Goal: Navigation & Orientation: Find specific page/section

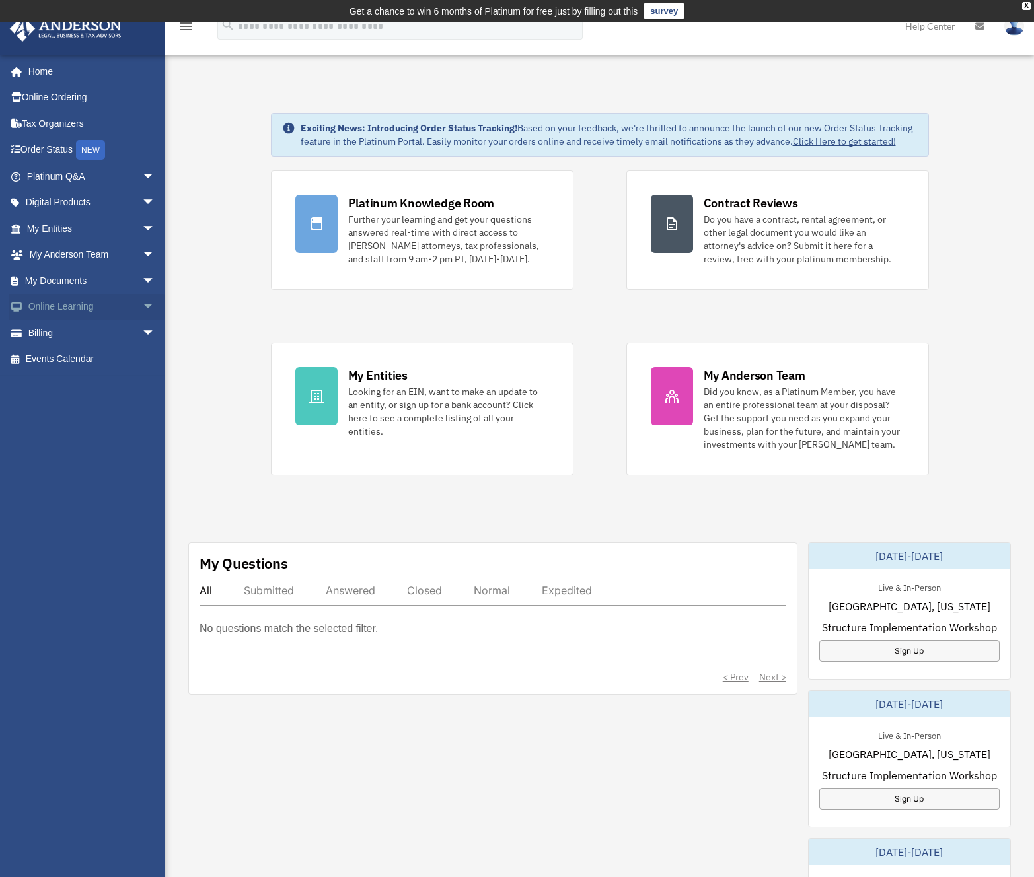
click at [40, 309] on link "Online Learning arrow_drop_down" at bounding box center [92, 307] width 166 height 26
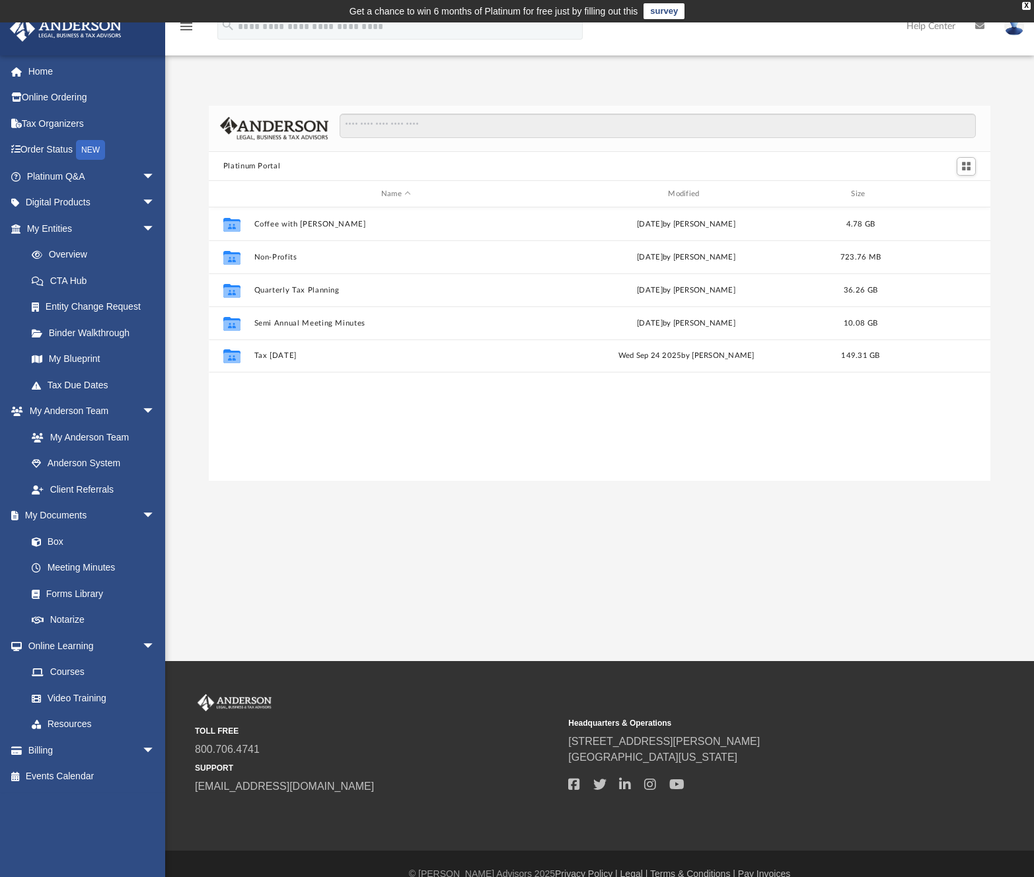
scroll to position [290, 772]
click at [67, 724] on link "Resources" at bounding box center [96, 724] width 157 height 26
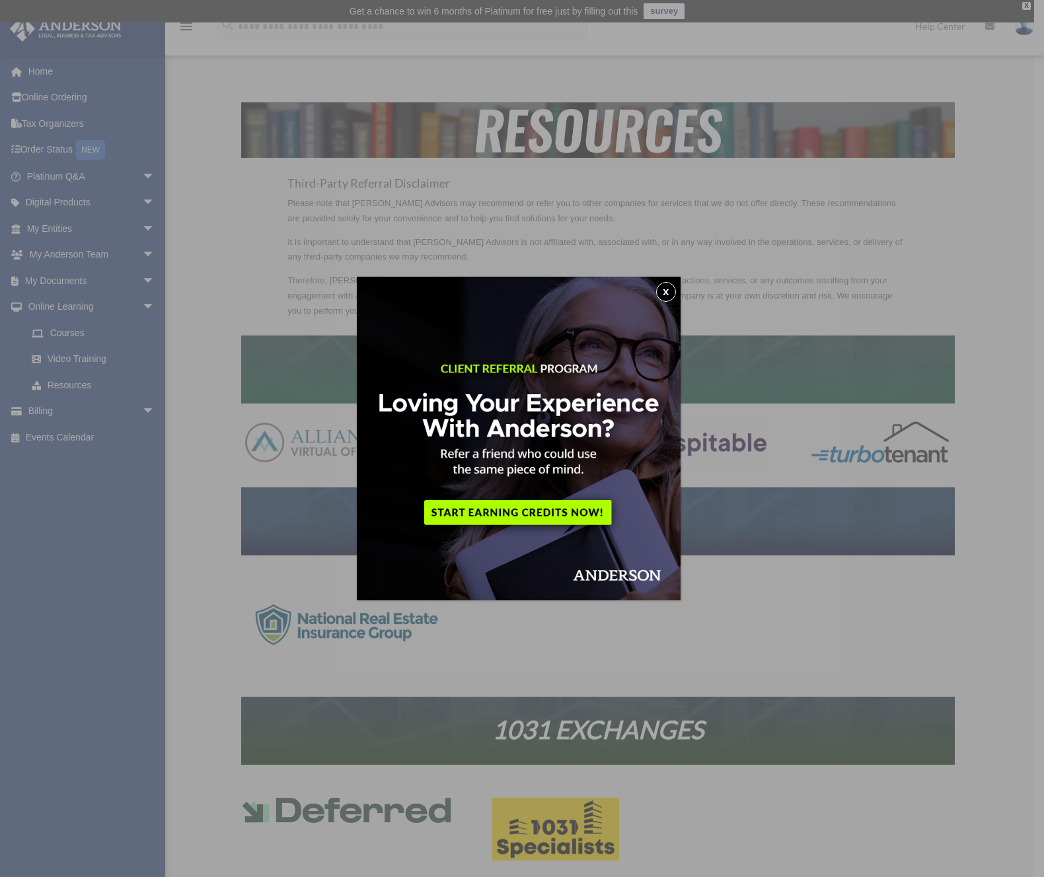
click at [671, 291] on button "x" at bounding box center [666, 292] width 20 height 20
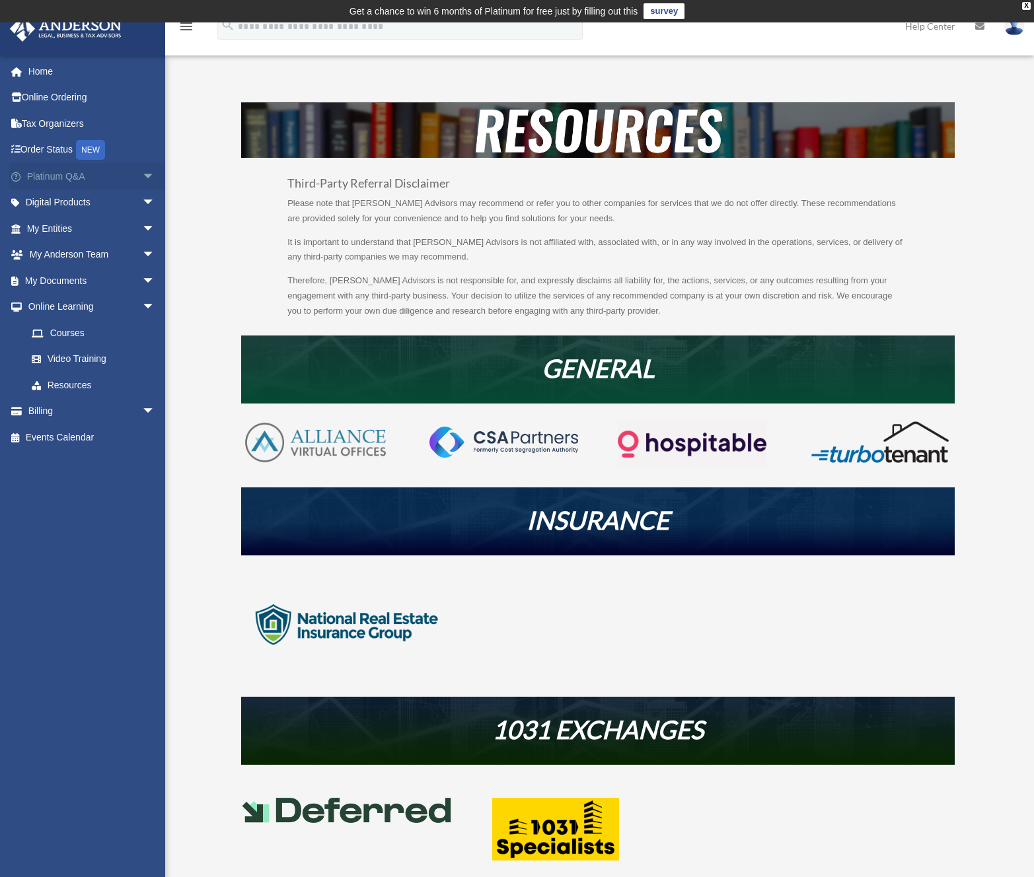
click at [57, 178] on link "Platinum Q&A arrow_drop_down" at bounding box center [92, 176] width 166 height 26
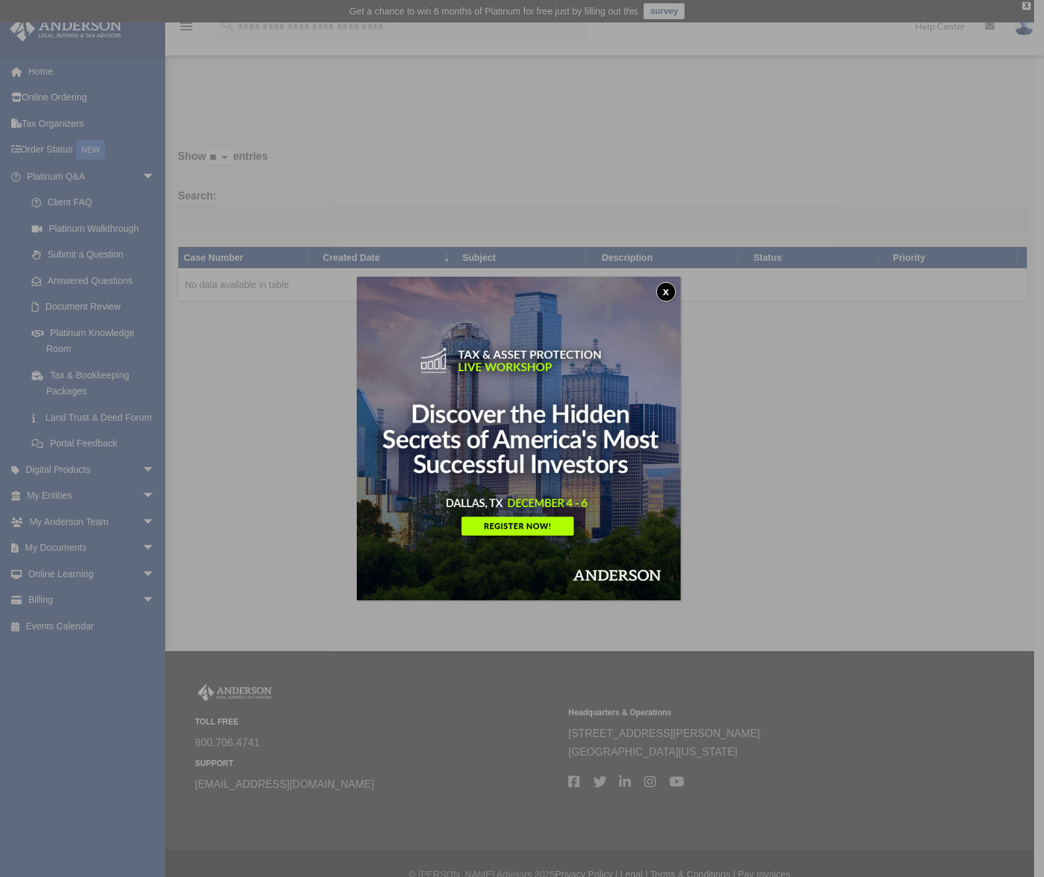
click at [672, 290] on button "x" at bounding box center [666, 292] width 20 height 20
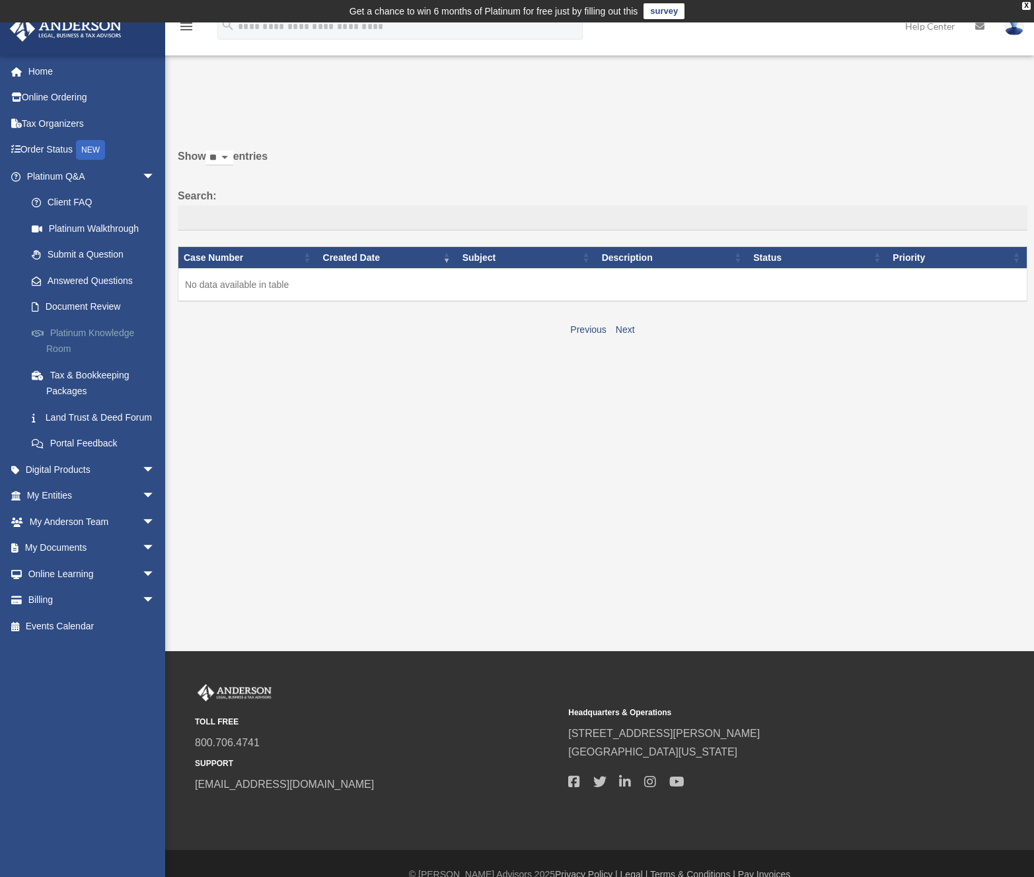
click at [69, 328] on link "Platinum Knowledge Room" at bounding box center [96, 341] width 157 height 42
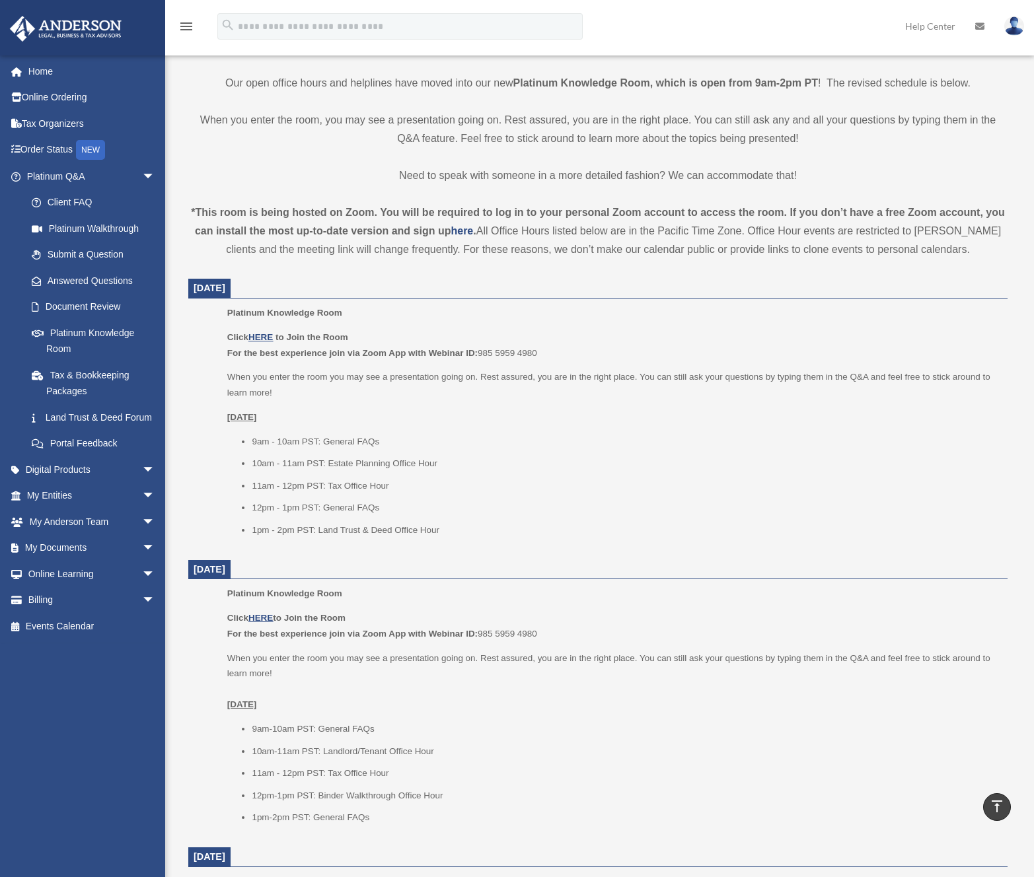
scroll to position [291, 0]
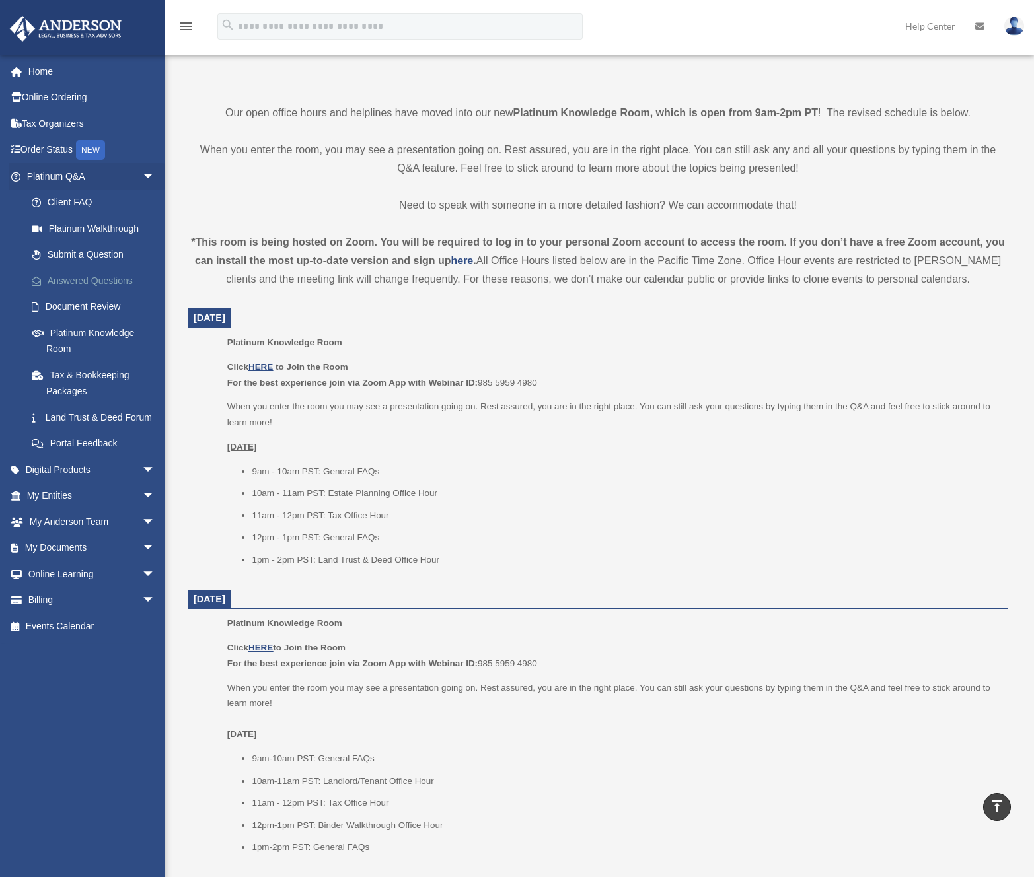
click at [67, 284] on link "Answered Questions" at bounding box center [96, 281] width 157 height 26
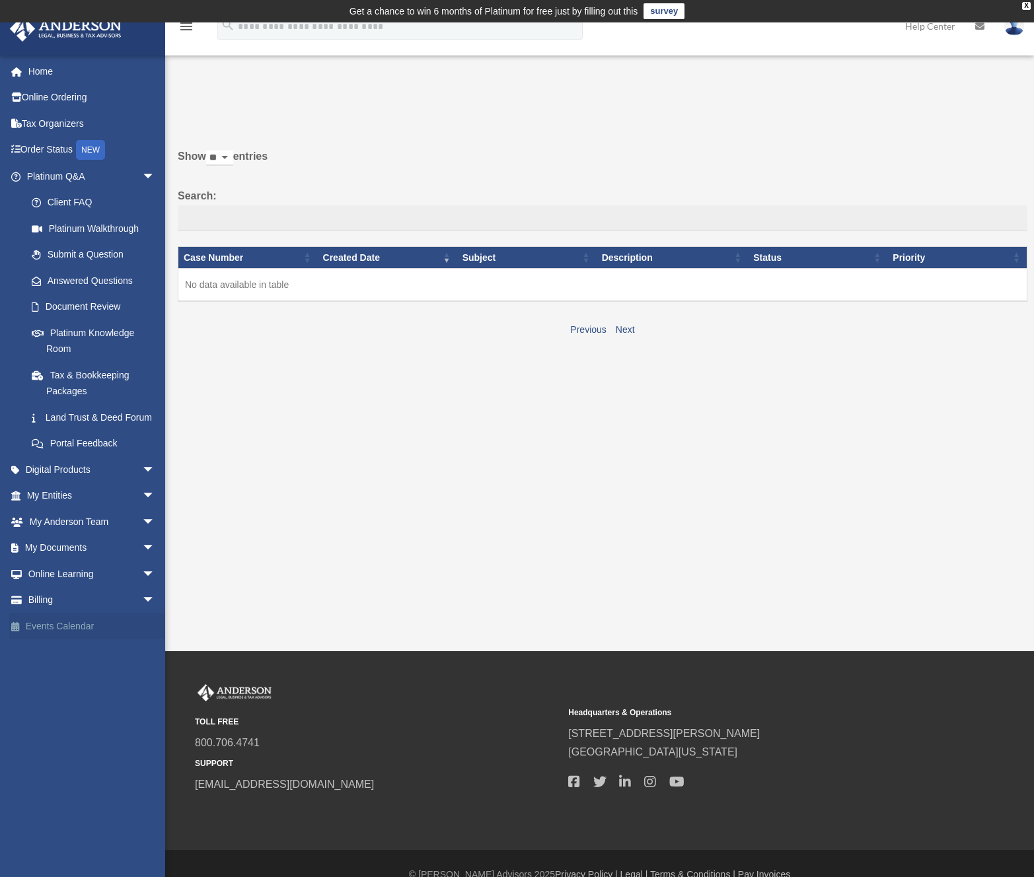
click at [37, 639] on link "Events Calendar" at bounding box center [92, 626] width 166 height 26
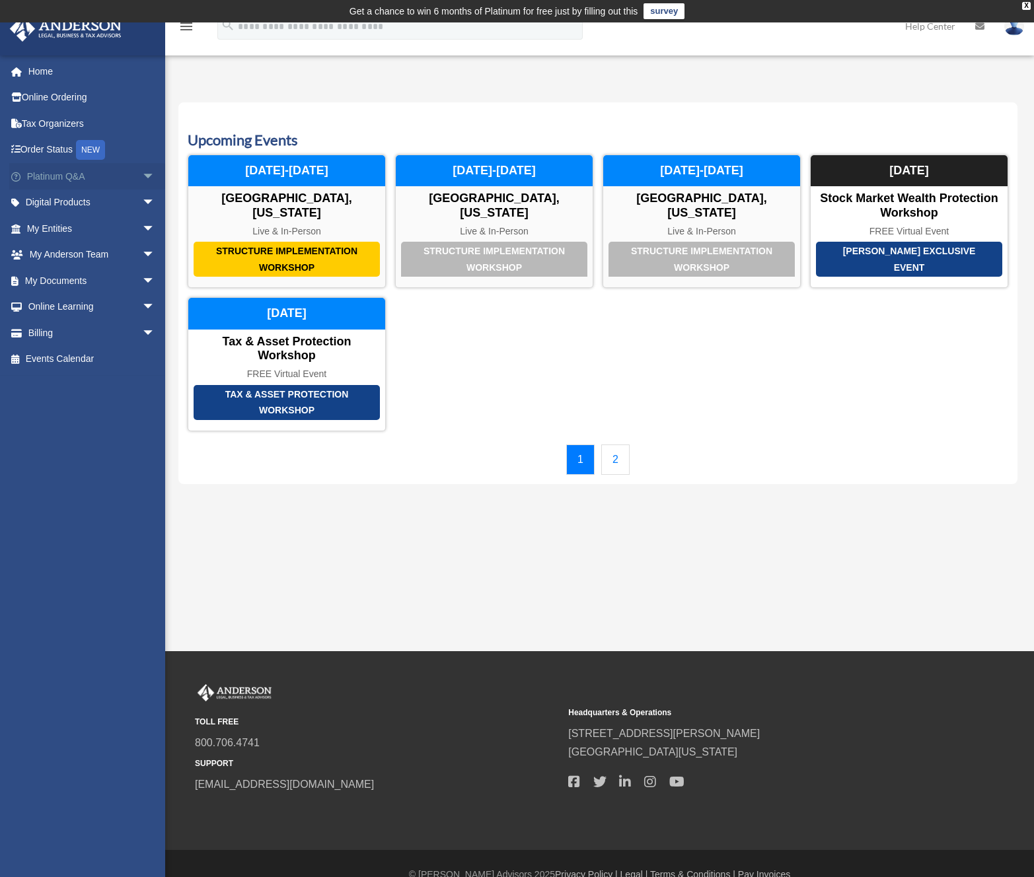
click at [54, 172] on link "Platinum Q&A arrow_drop_down" at bounding box center [92, 176] width 166 height 26
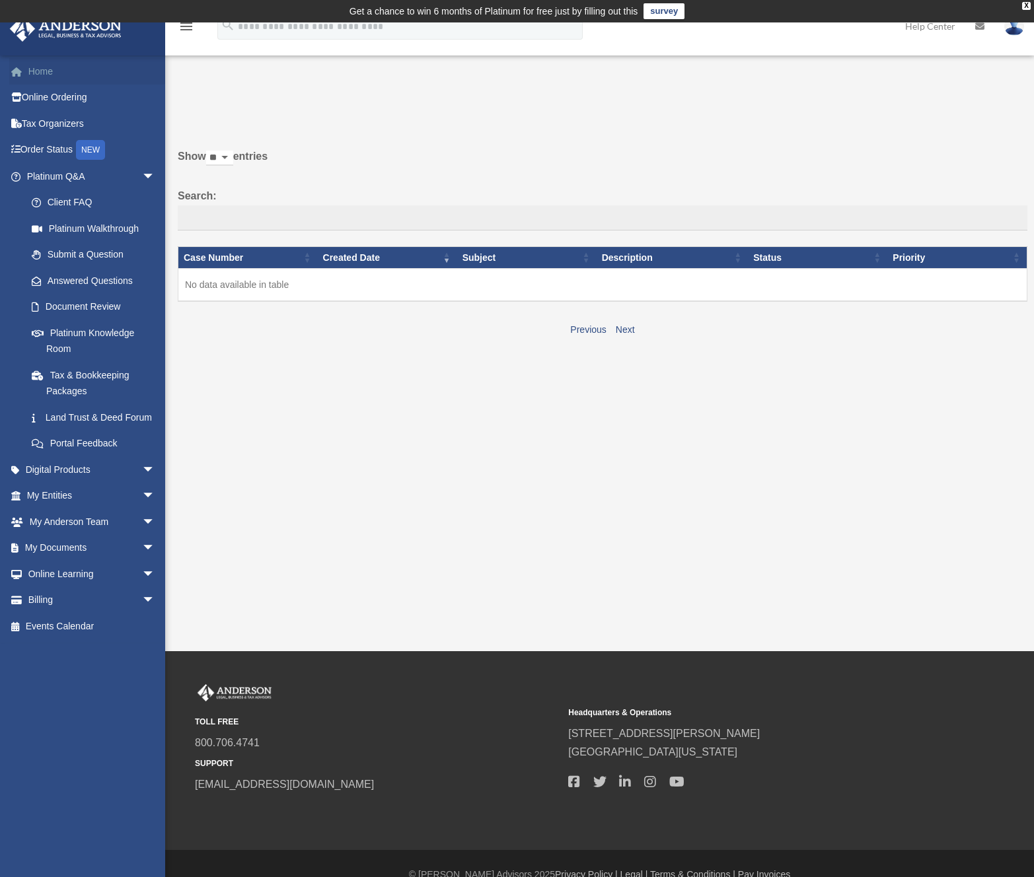
click at [34, 67] on link "Home" at bounding box center [92, 71] width 166 height 26
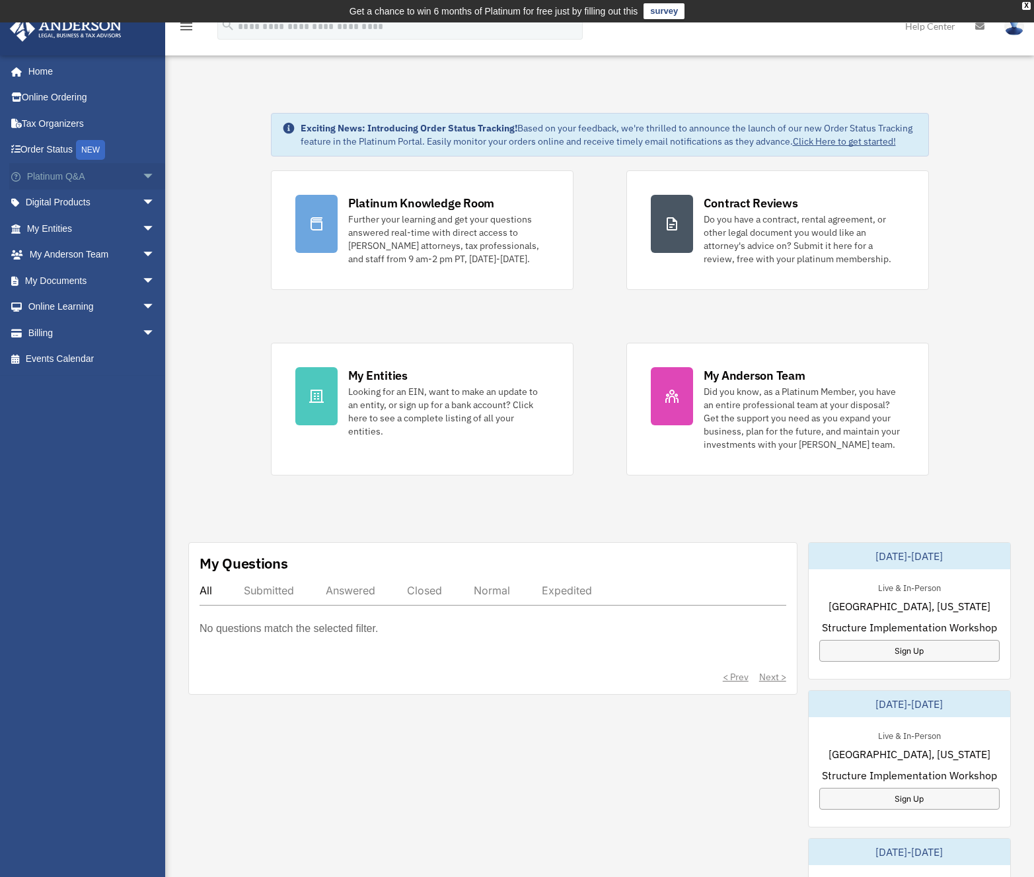
click at [142, 176] on span "arrow_drop_down" at bounding box center [155, 176] width 26 height 27
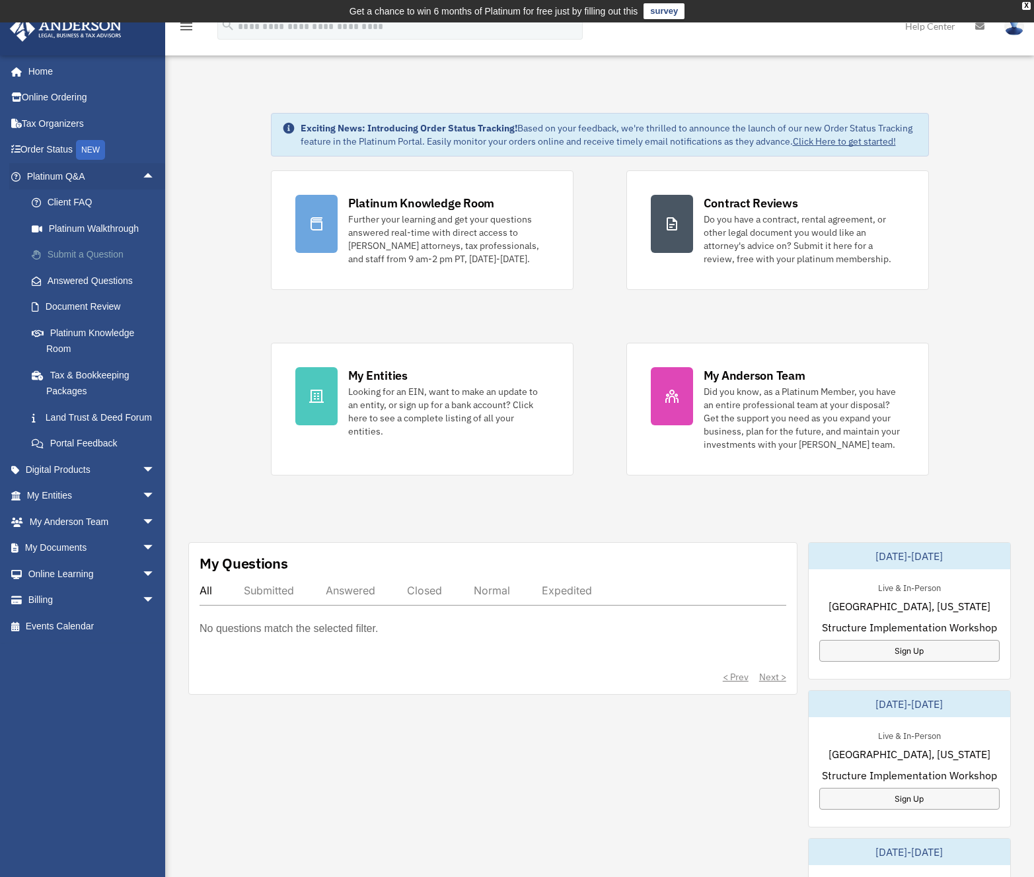
click at [57, 254] on link "Submit a Question" at bounding box center [96, 255] width 157 height 26
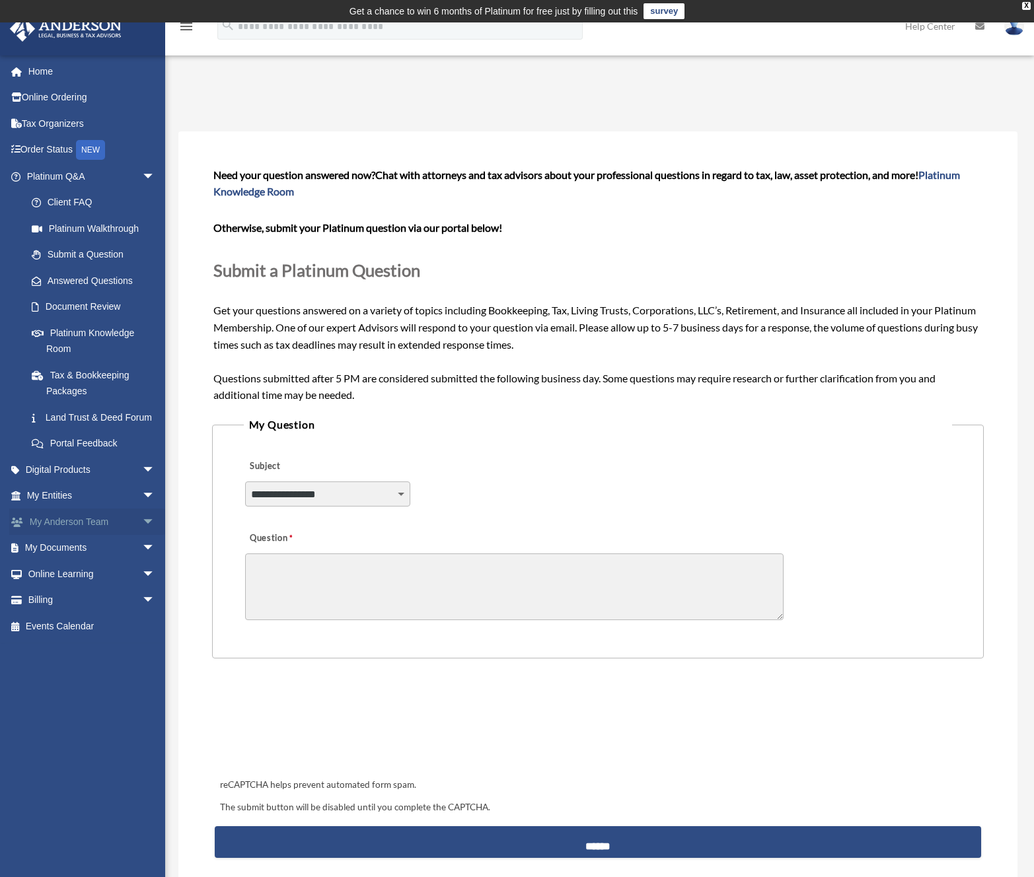
click at [142, 536] on span "arrow_drop_down" at bounding box center [155, 522] width 26 height 27
click at [87, 562] on link "My Anderson Team" at bounding box center [96, 548] width 157 height 26
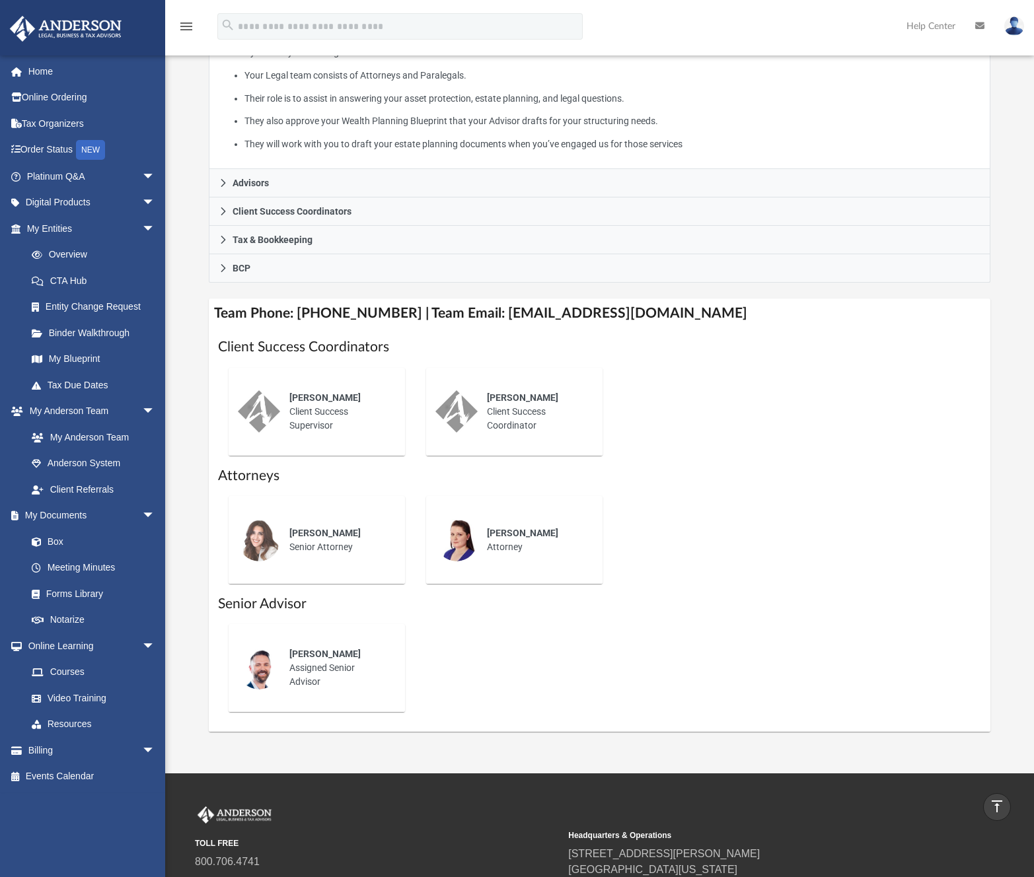
scroll to position [300, 0]
click at [64, 595] on link "Forms Library" at bounding box center [96, 594] width 157 height 26
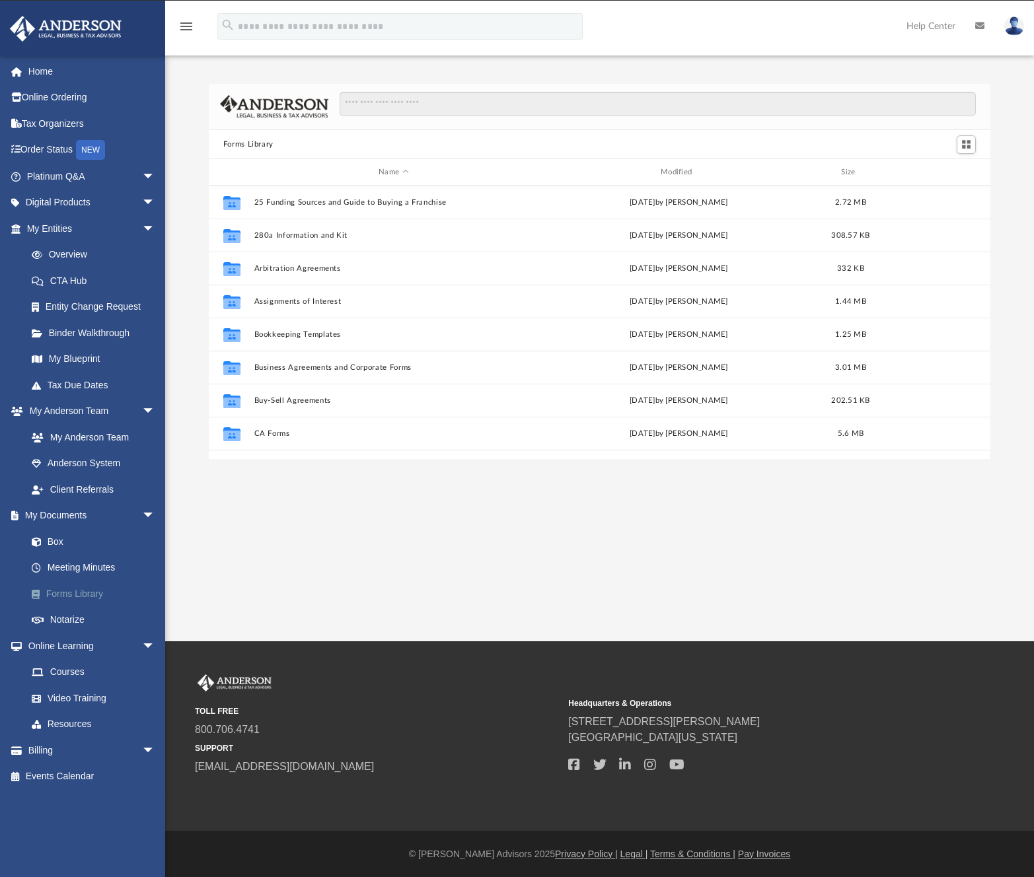
scroll to position [290, 772]
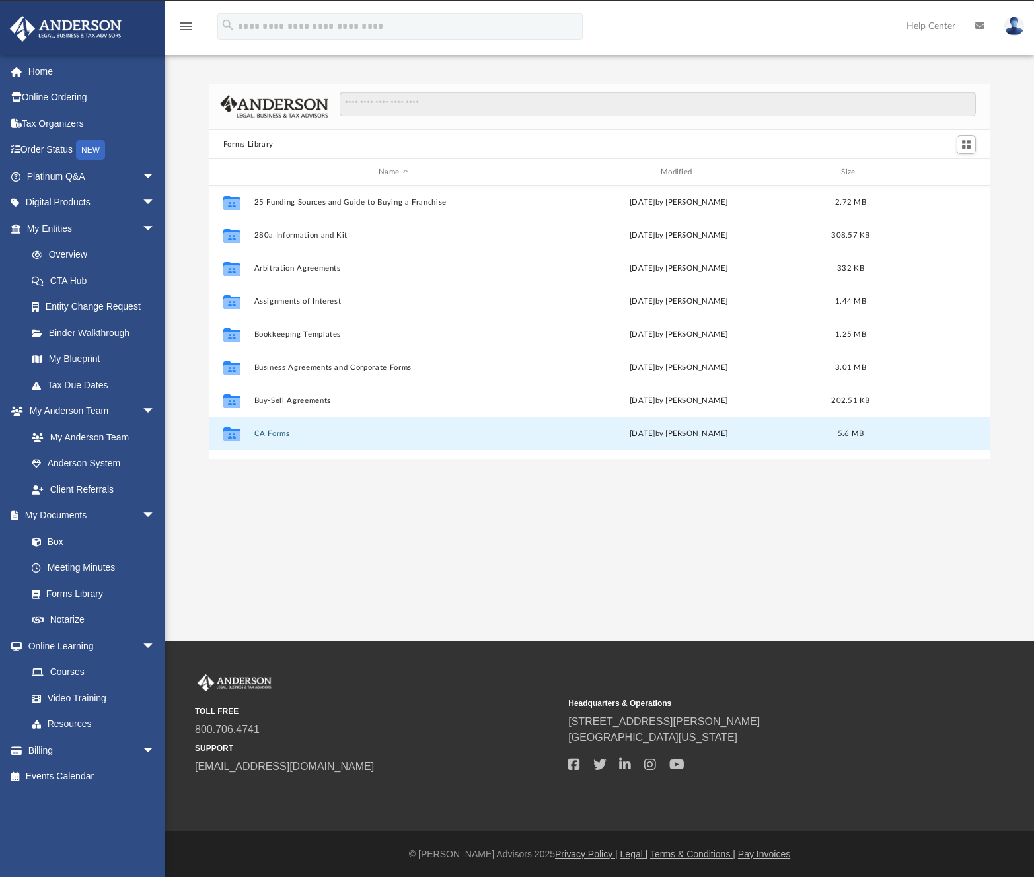
click at [274, 434] on button "CA Forms" at bounding box center [393, 433] width 279 height 9
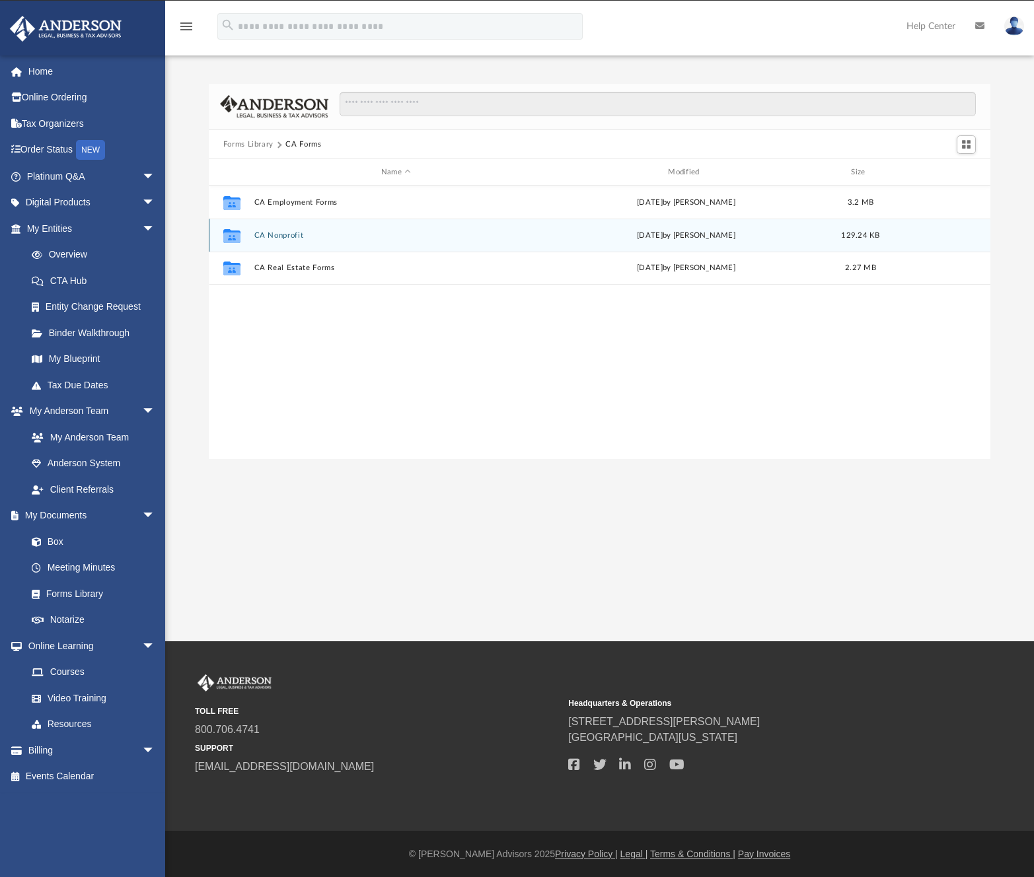
click at [279, 236] on button "CA Nonprofit" at bounding box center [396, 235] width 284 height 9
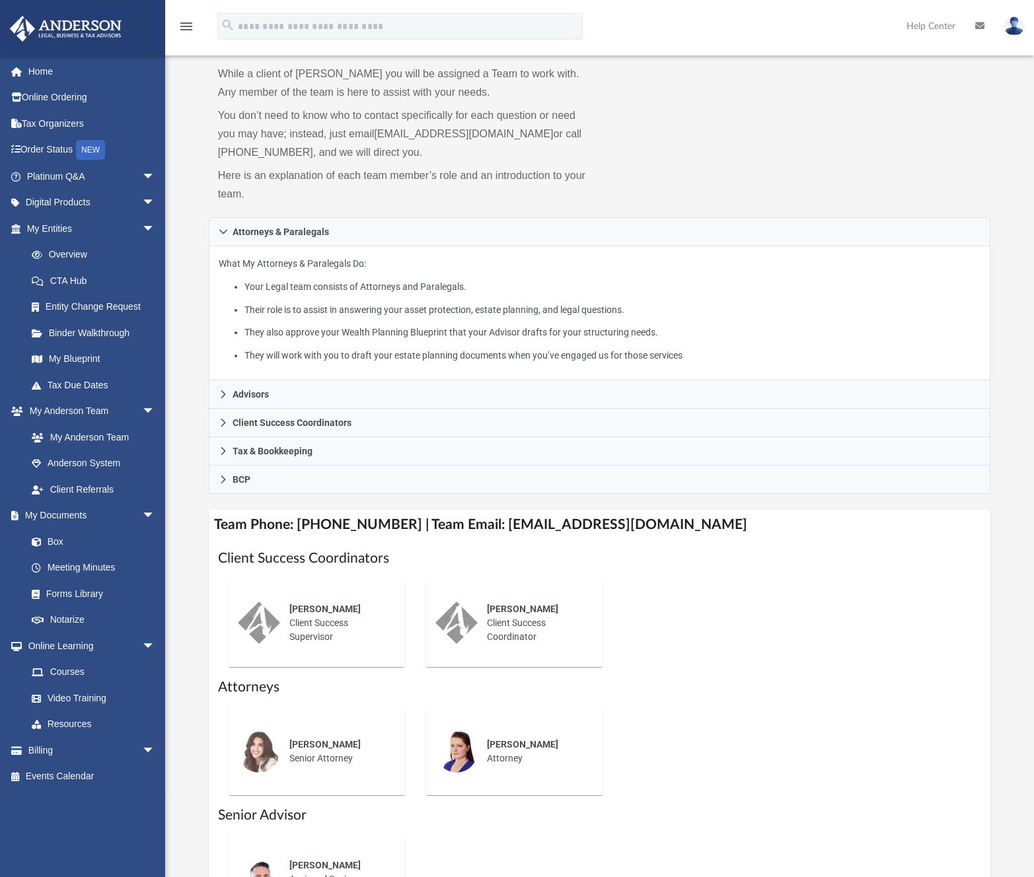
scroll to position [62, 0]
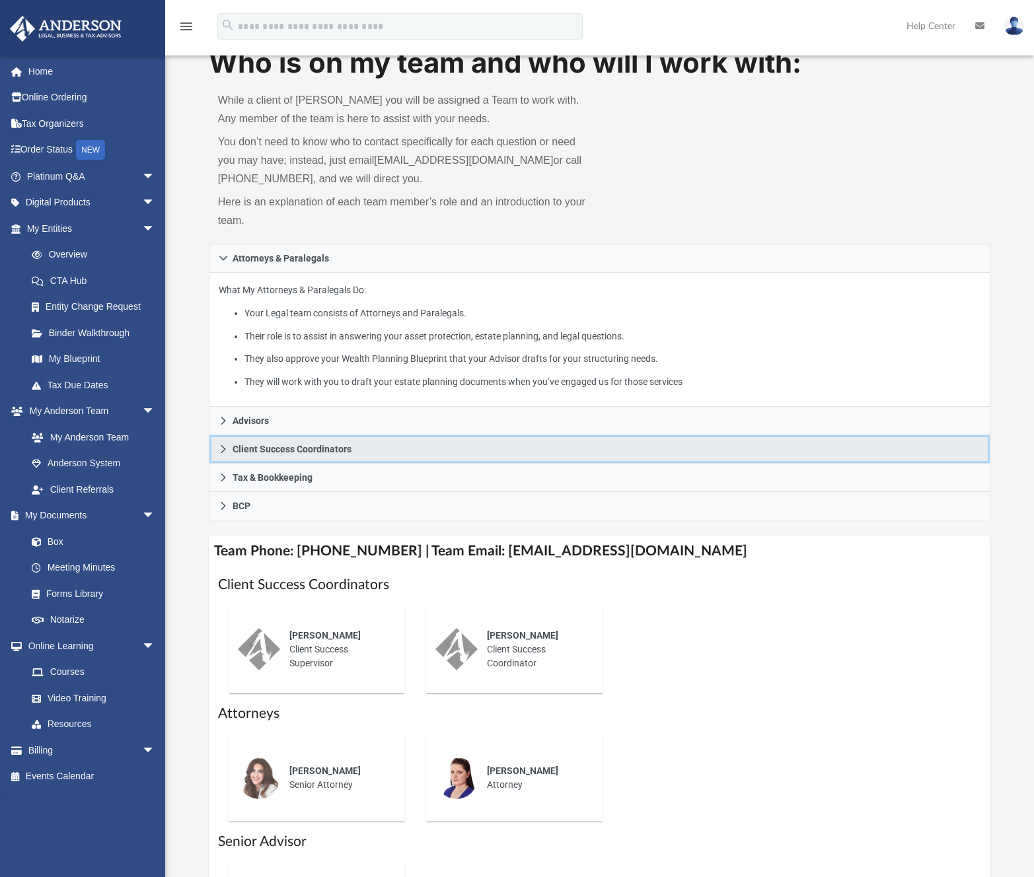
click at [222, 446] on icon at bounding box center [223, 449] width 9 height 9
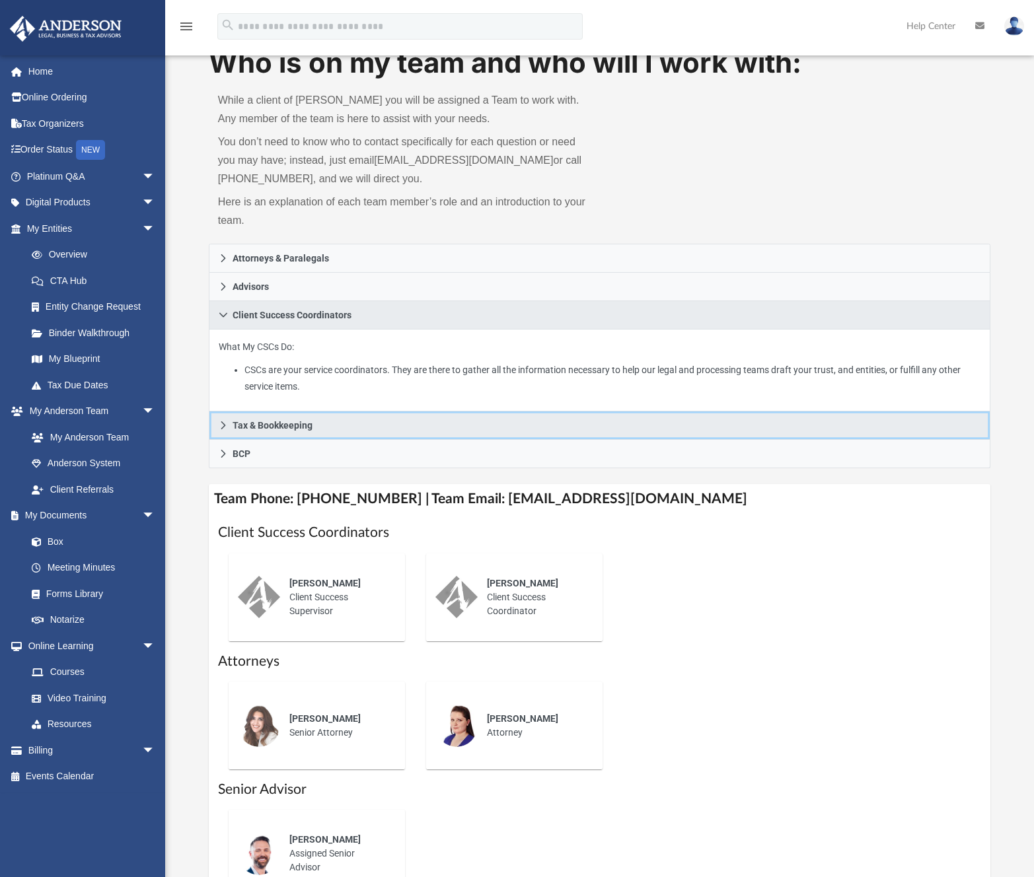
click at [221, 423] on icon at bounding box center [223, 425] width 9 height 9
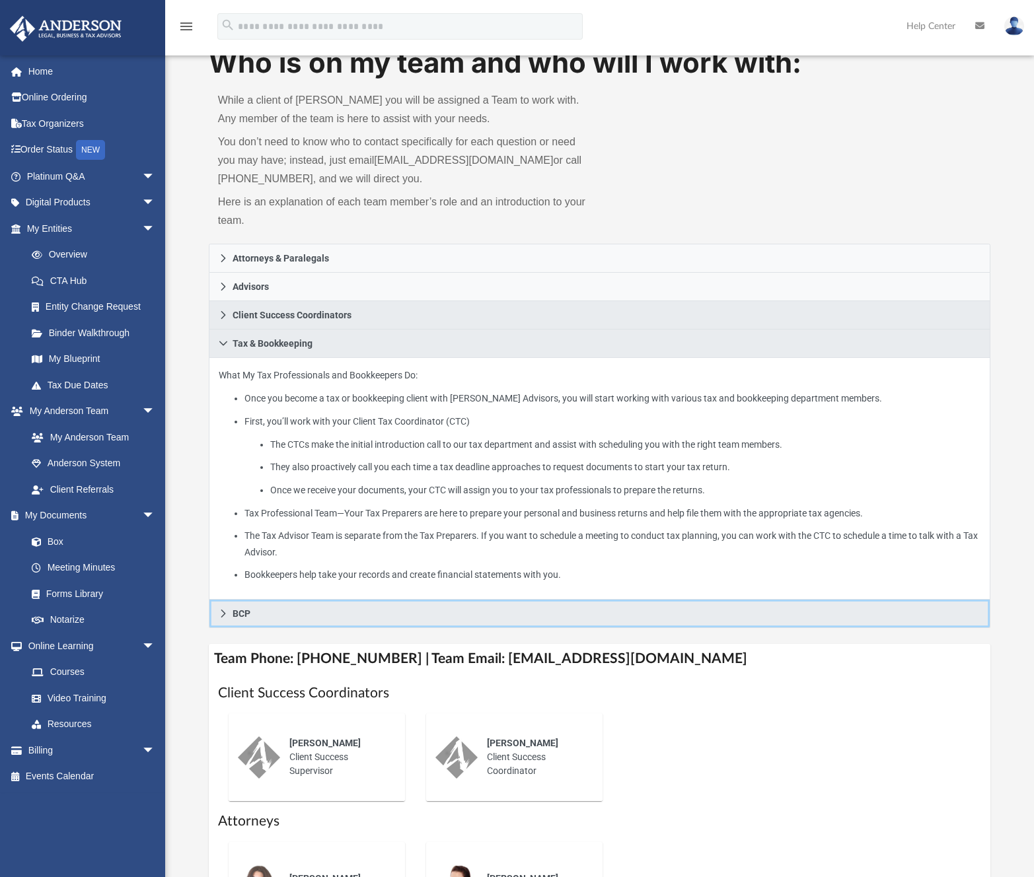
click at [222, 611] on icon at bounding box center [223, 613] width 9 height 9
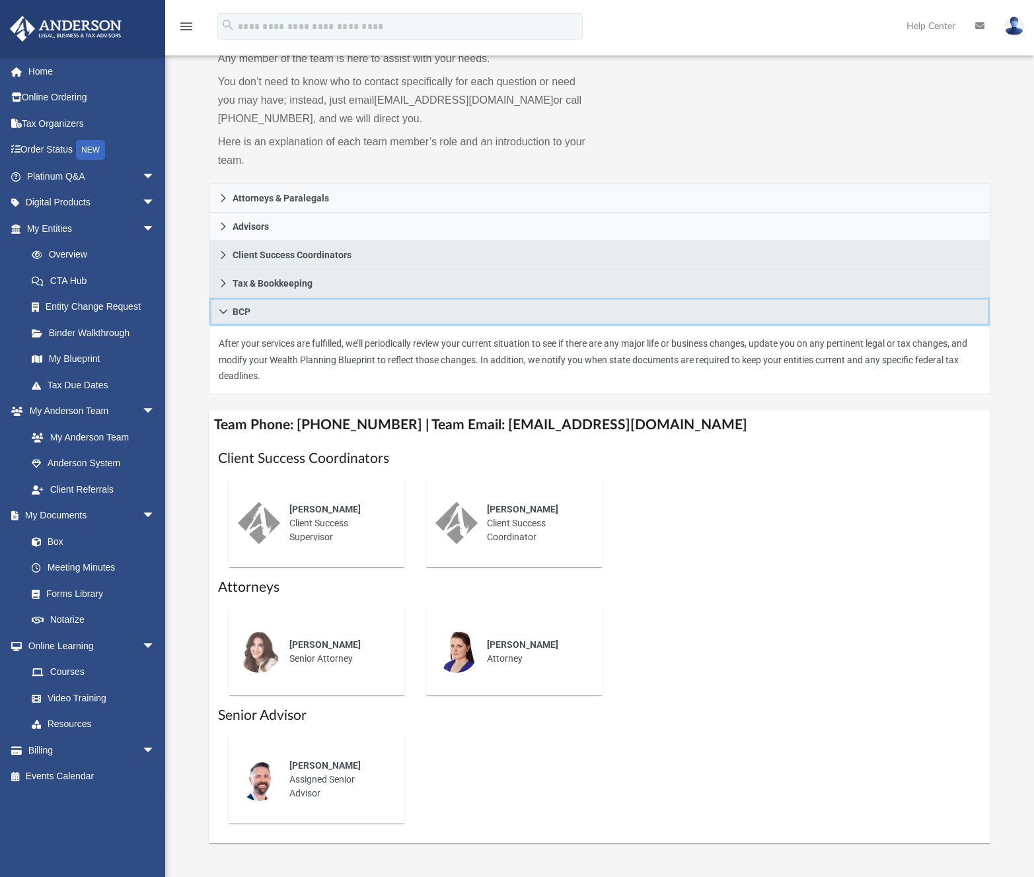
scroll to position [0, 0]
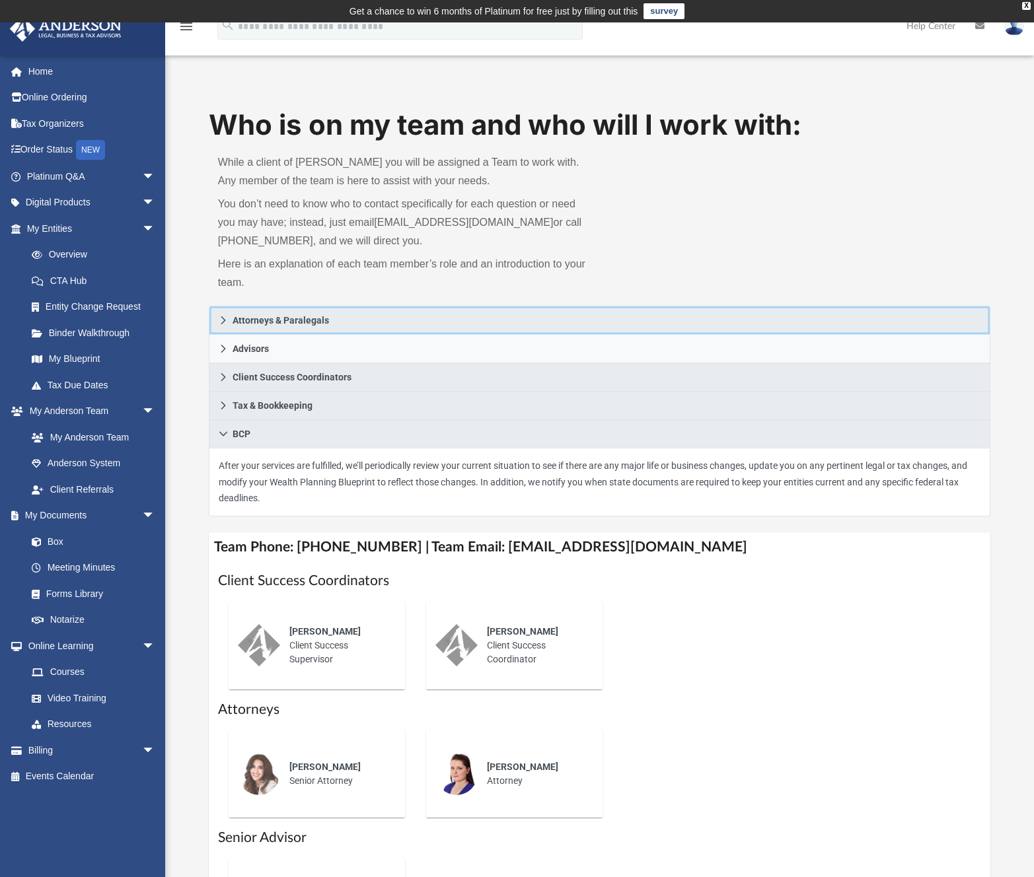
click at [226, 320] on icon at bounding box center [223, 320] width 9 height 9
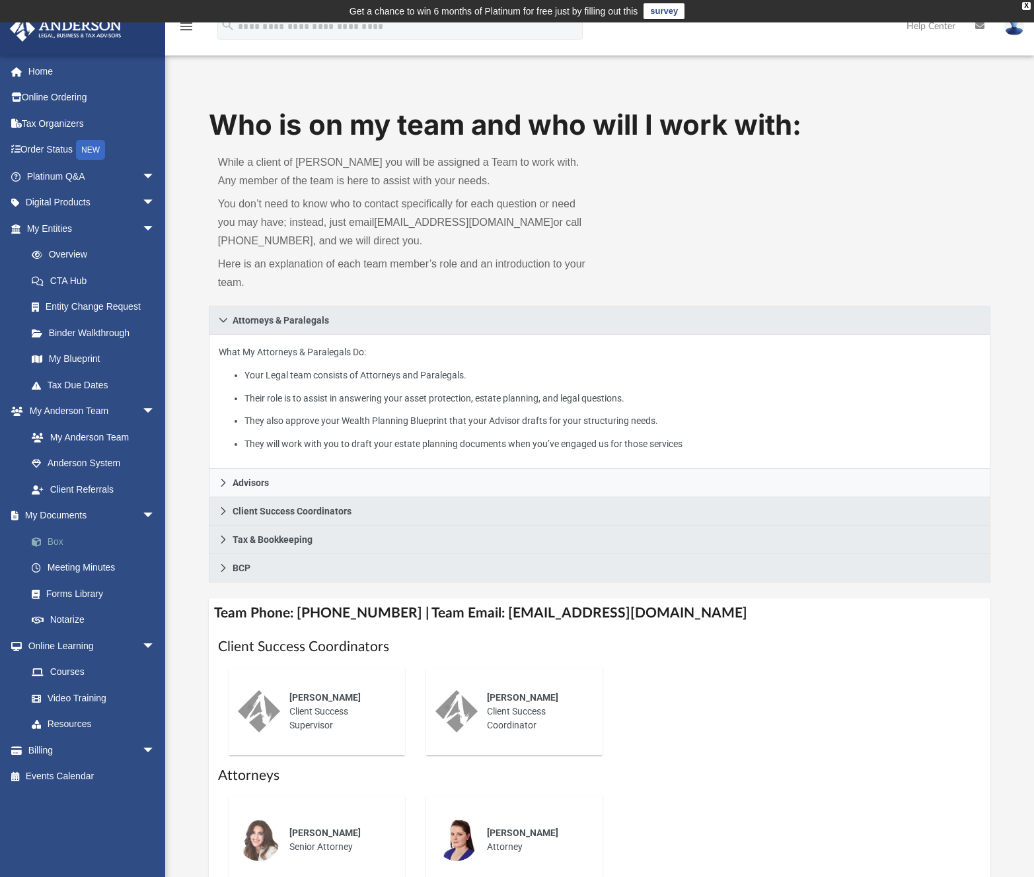
click at [54, 542] on link "Box" at bounding box center [96, 541] width 157 height 26
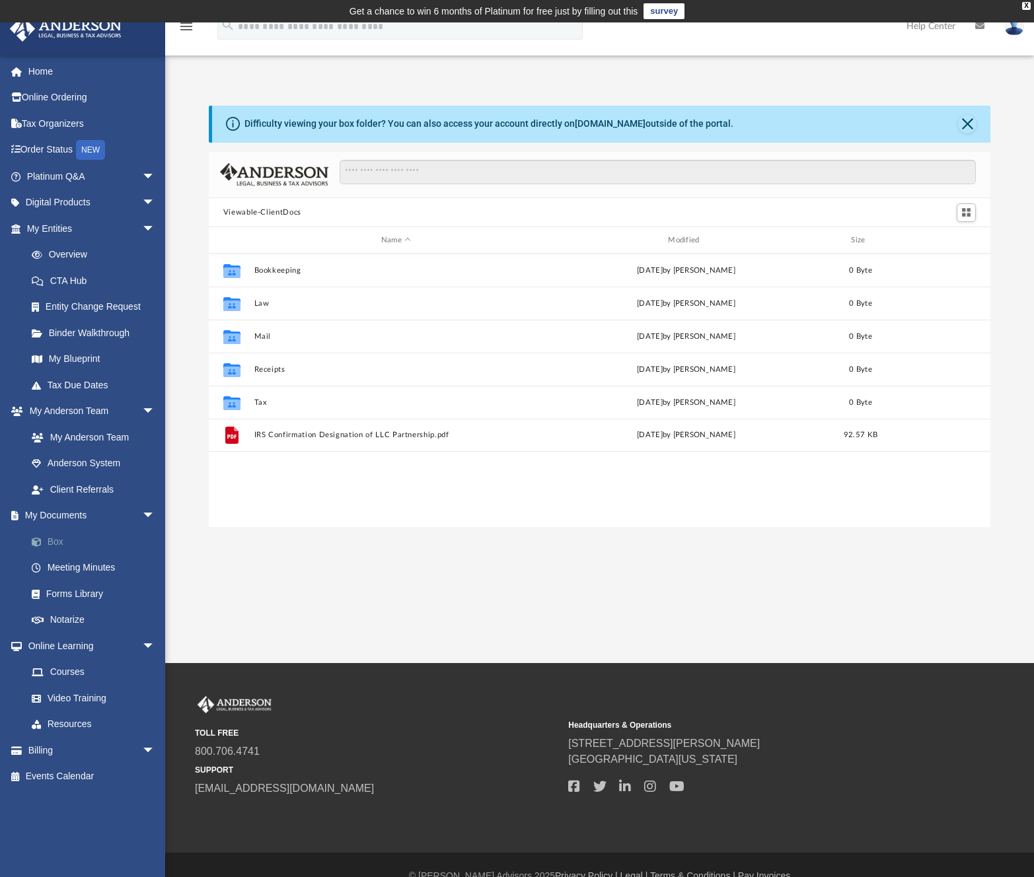
scroll to position [290, 772]
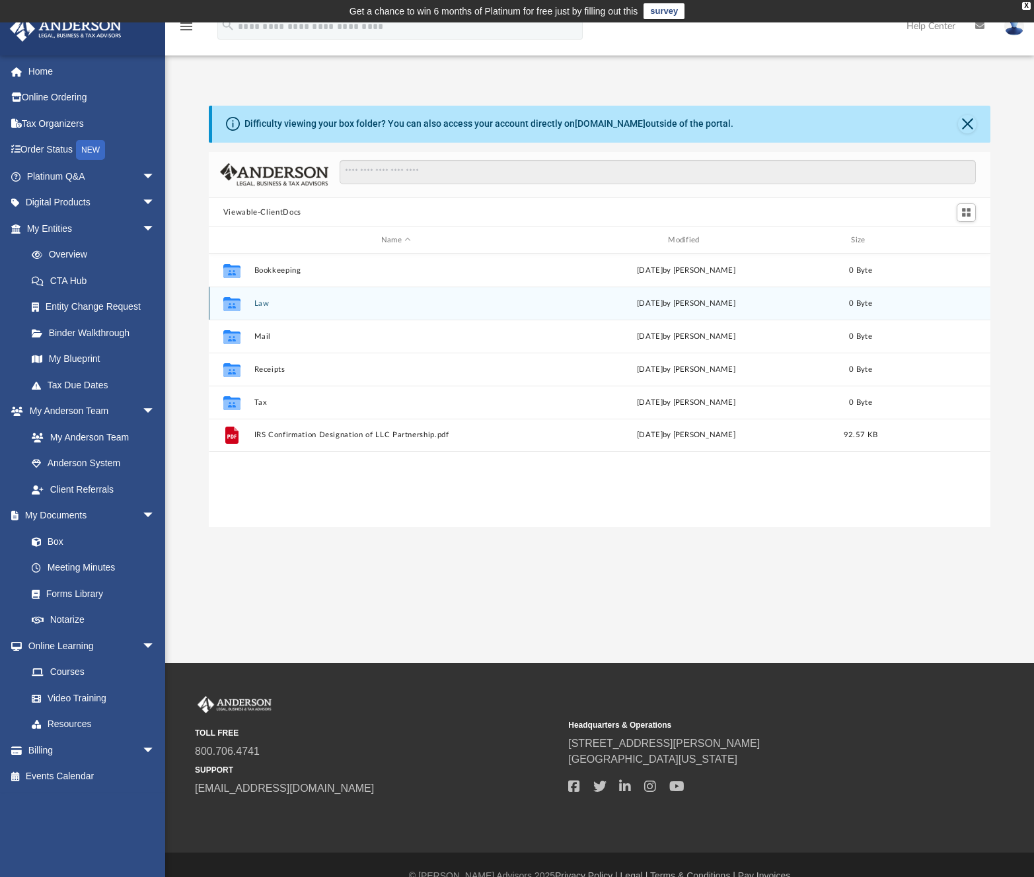
click at [231, 301] on icon "grid" at bounding box center [231, 306] width 17 height 11
